Goal: Task Accomplishment & Management: Manage account settings

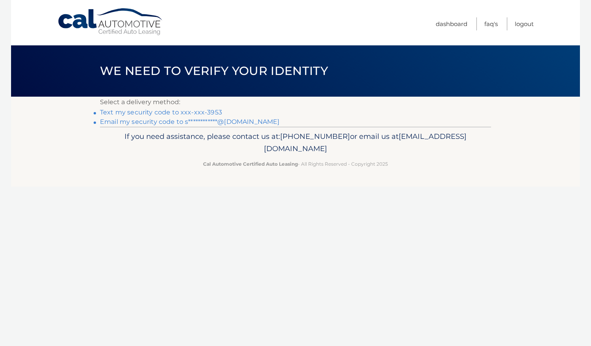
click at [212, 110] on link "Text my security code to xxx-xxx-3953" at bounding box center [161, 113] width 122 height 8
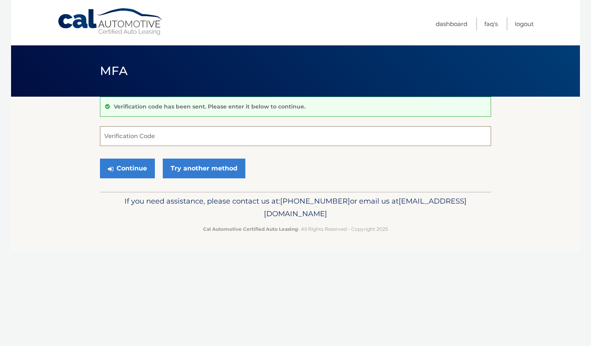
click at [116, 135] on input "Verification Code" at bounding box center [295, 136] width 391 height 20
type input "441686"
click at [134, 174] on button "Continue" at bounding box center [127, 169] width 55 height 20
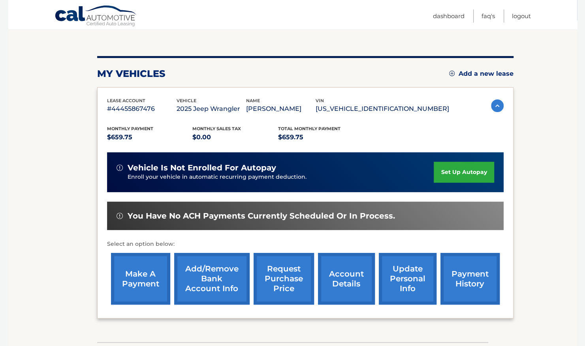
scroll to position [76, 0]
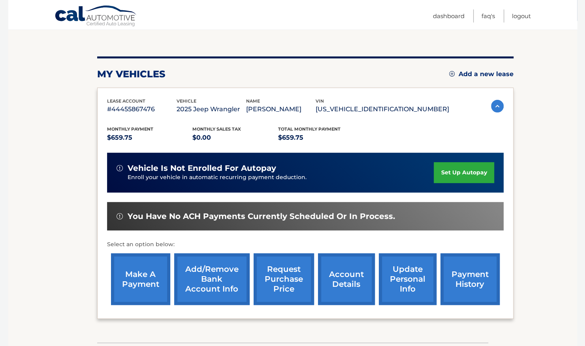
click at [157, 289] on link "make a payment" at bounding box center [140, 279] width 59 height 52
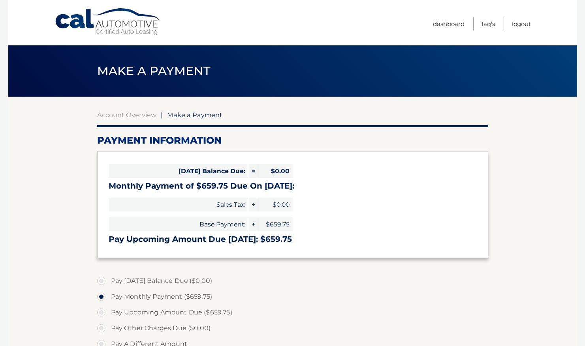
select select "NGY4NzdhMmEtNjgzOC00OTViLThlNGMtMTU4ZGE1NjM1YjNj"
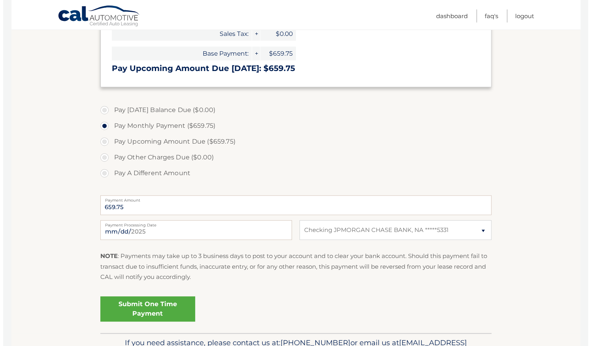
scroll to position [174, 0]
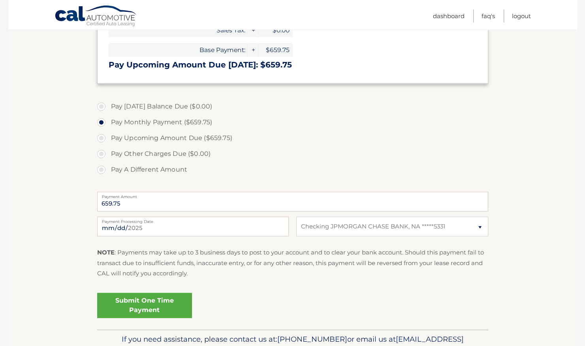
click at [154, 302] on link "Submit One Time Payment" at bounding box center [144, 305] width 95 height 25
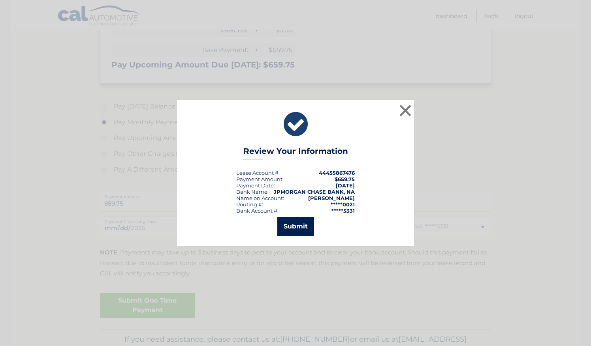
click at [298, 223] on button "Submit" at bounding box center [295, 226] width 37 height 19
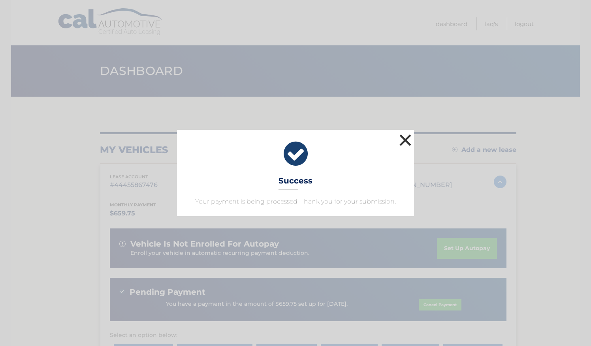
click at [406, 137] on button "×" at bounding box center [405, 140] width 16 height 16
